Goal: Navigation & Orientation: Go to known website

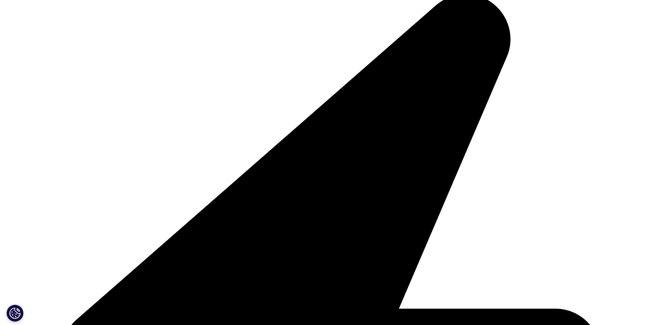
scroll to position [139, 0]
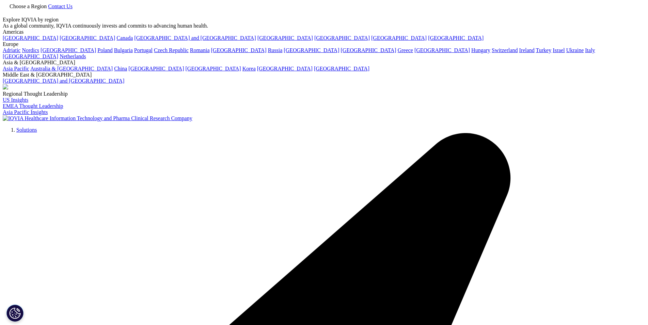
scroll to position [139, 0]
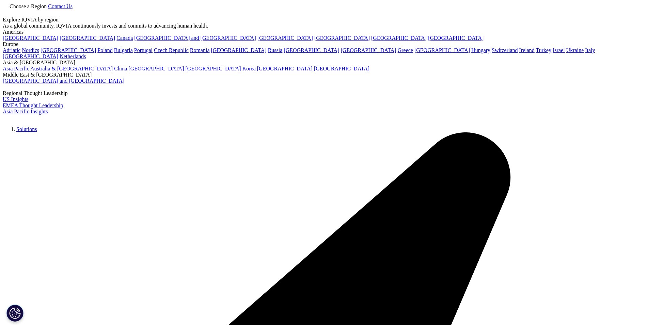
scroll to position [139, 0]
